Goal: Information Seeking & Learning: Learn about a topic

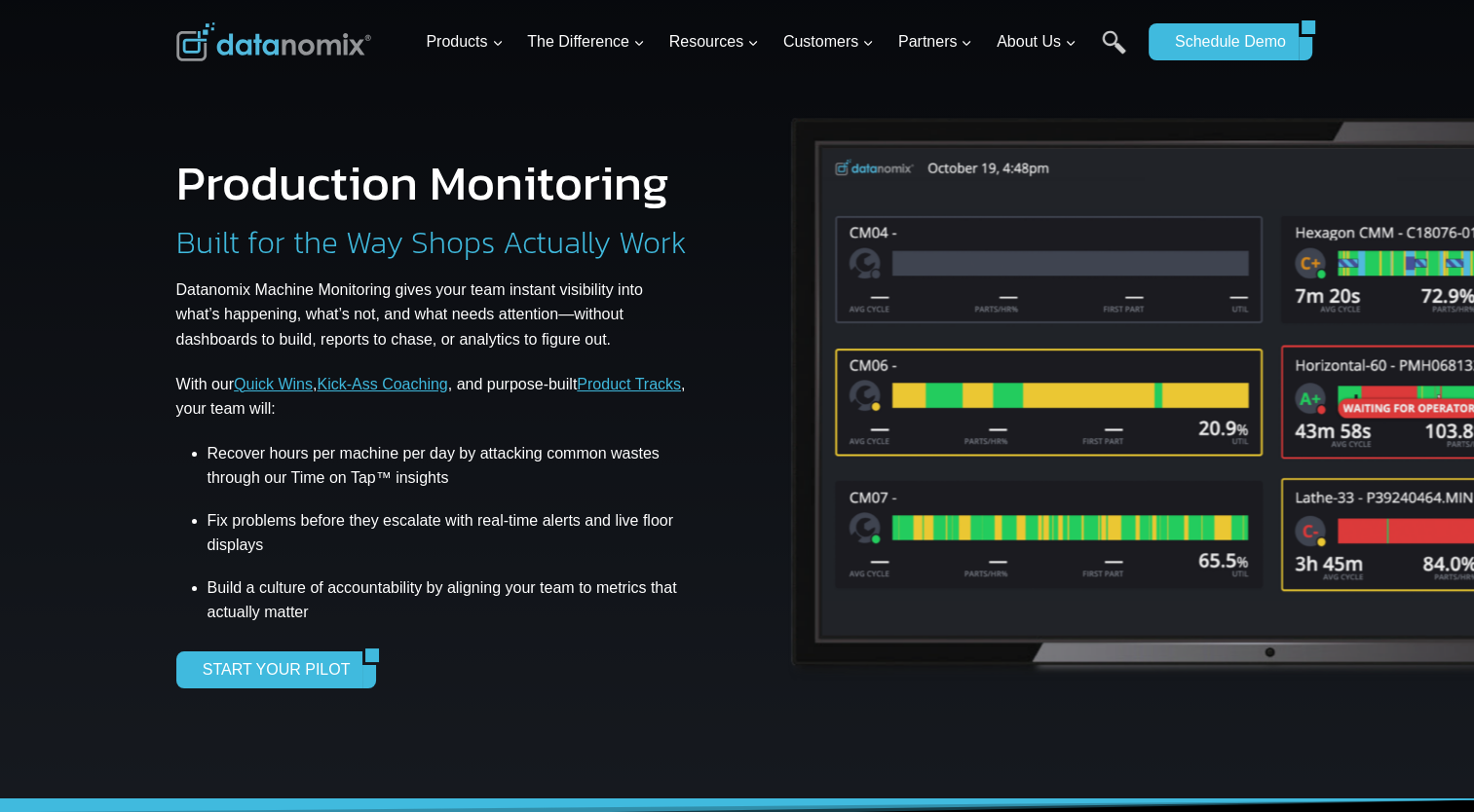
click at [1263, 345] on img at bounding box center [1272, 397] width 998 height 593
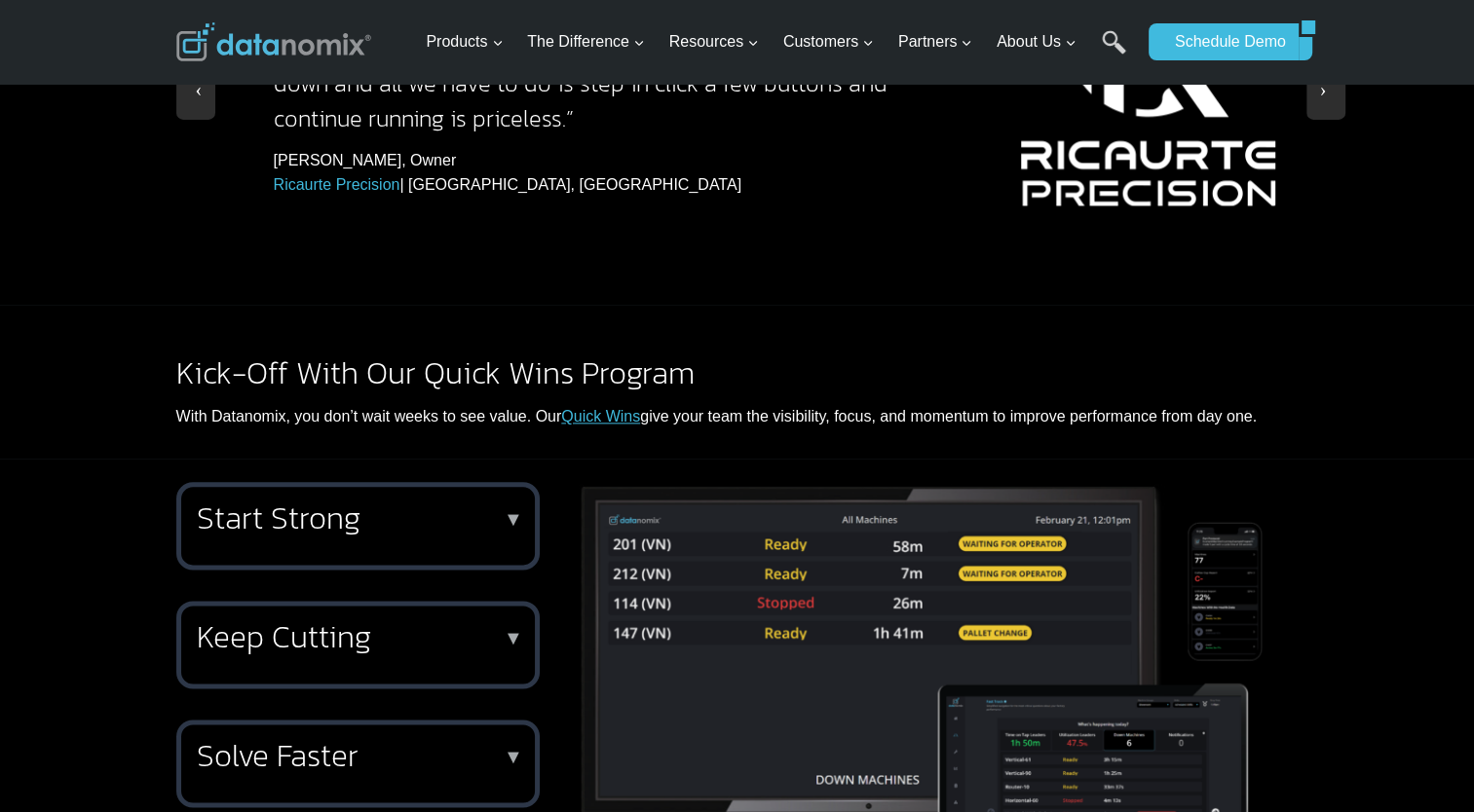
scroll to position [2338, 0]
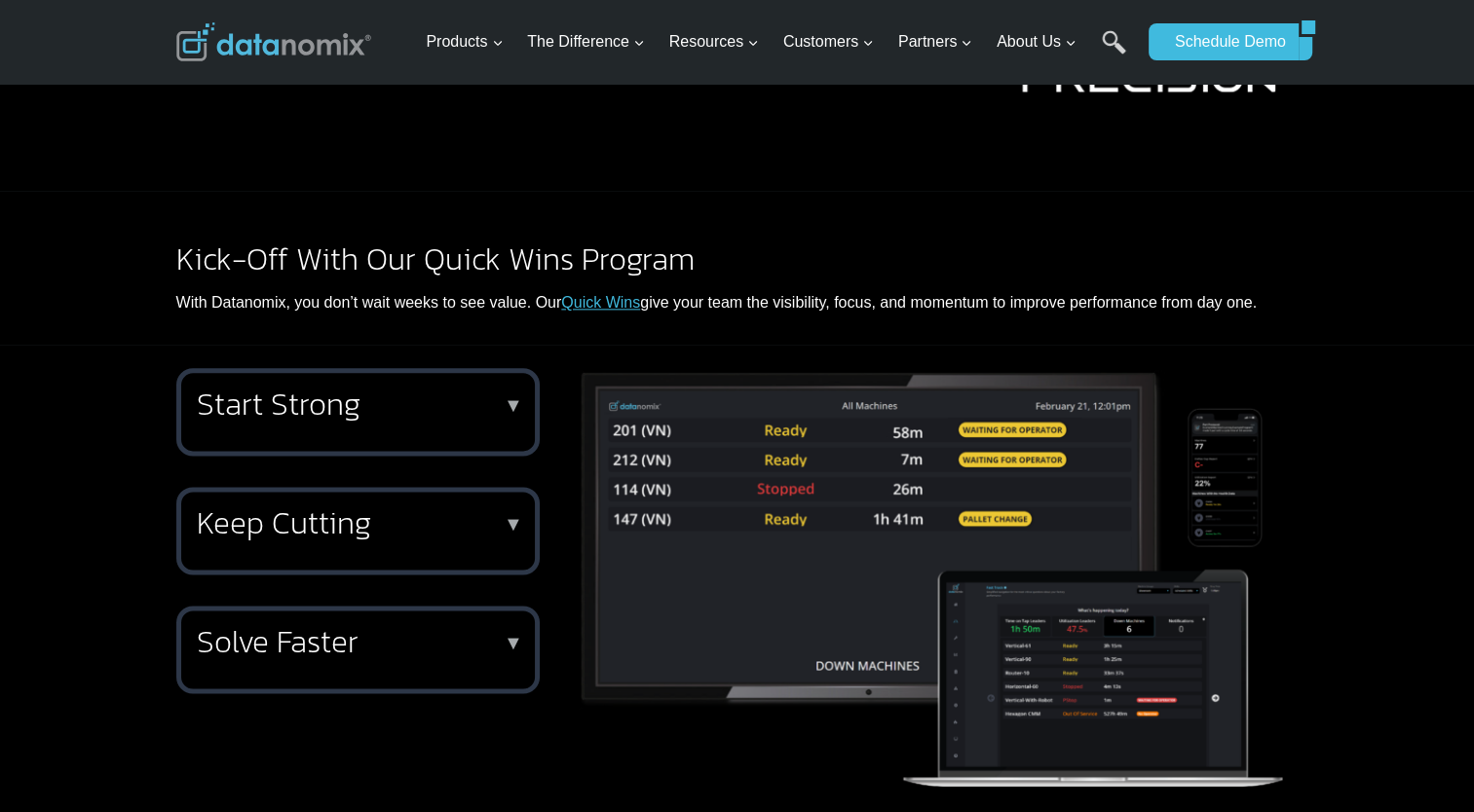
click at [437, 388] on h2 "Start Strong" at bounding box center [354, 404] width 315 height 31
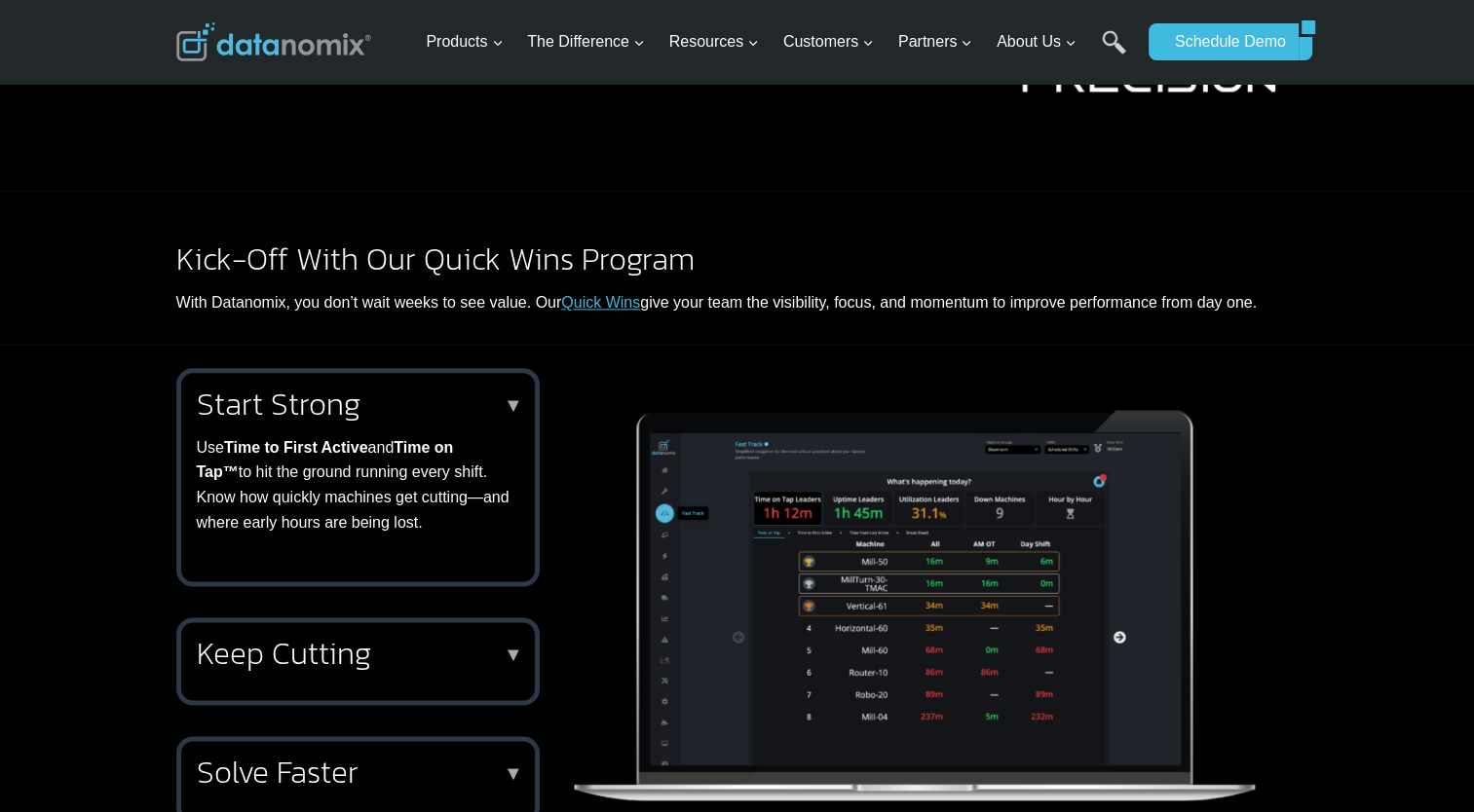
click at [461, 388] on h2 "Start Strong" at bounding box center [354, 404] width 315 height 31
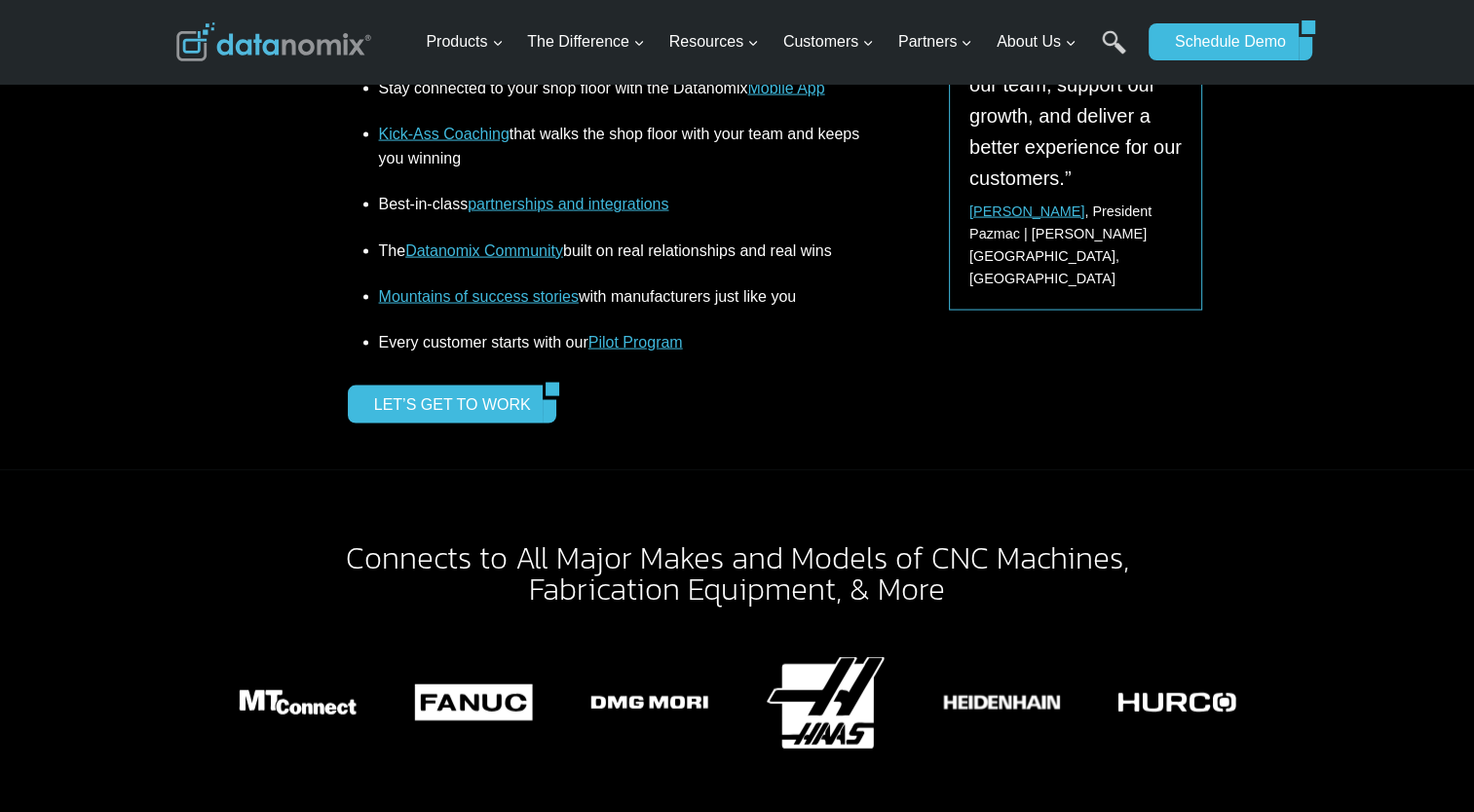
scroll to position [3312, 0]
